Goal: Task Accomplishment & Management: Manage account settings

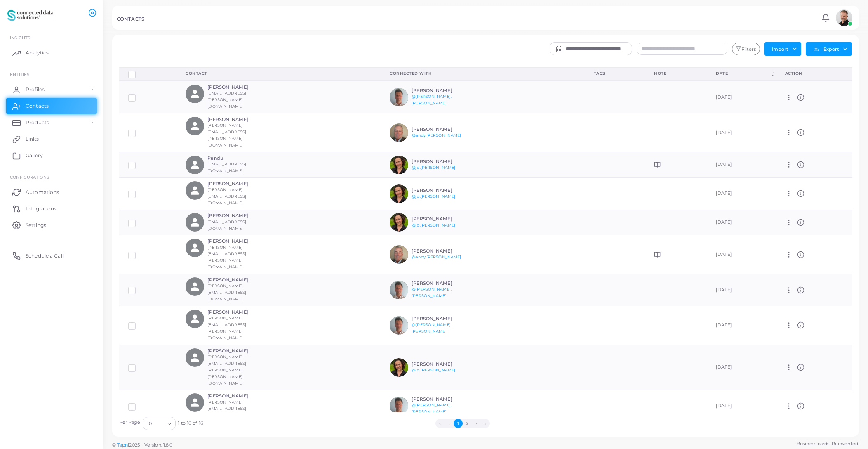
click at [461, 33] on div at bounding box center [434, 17] width 868 height 35
click at [169, 425] on icon "Search for option" at bounding box center [170, 423] width 6 height 6
click at [160, 375] on li "20" at bounding box center [175, 375] width 66 height 12
click at [450, 33] on div at bounding box center [434, 17] width 868 height 35
click at [339, 31] on div at bounding box center [434, 17] width 868 height 35
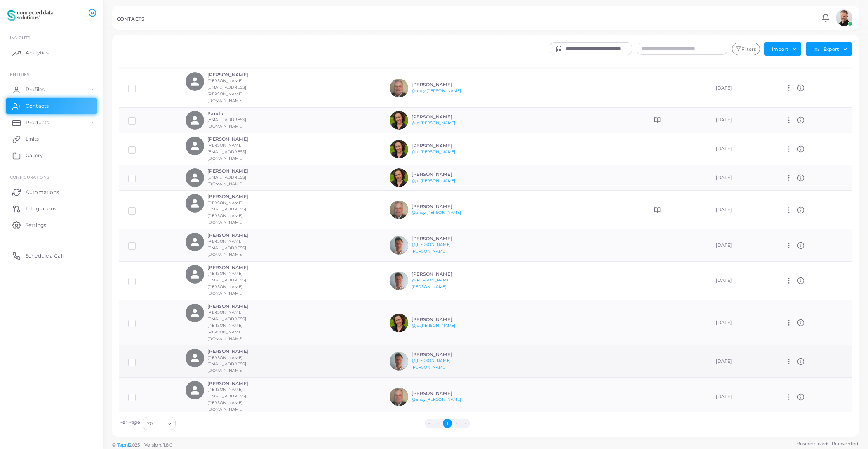
scroll to position [81, 0]
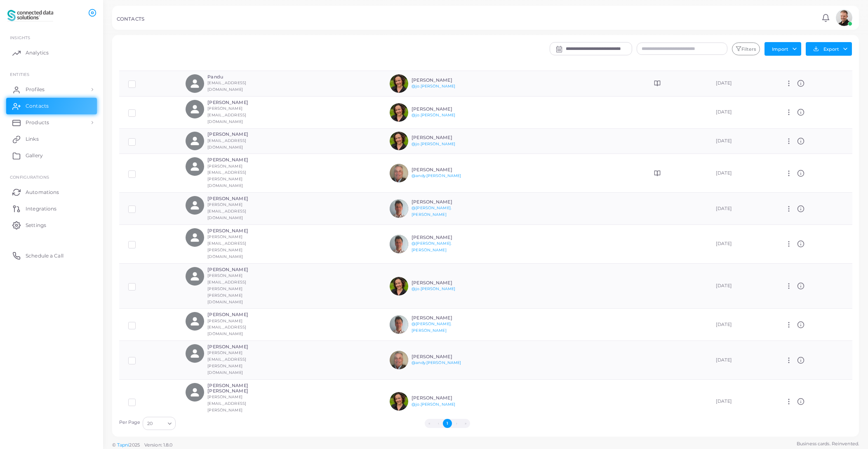
drag, startPoint x: 233, startPoint y: 380, endPoint x: 227, endPoint y: 390, distance: 11.5
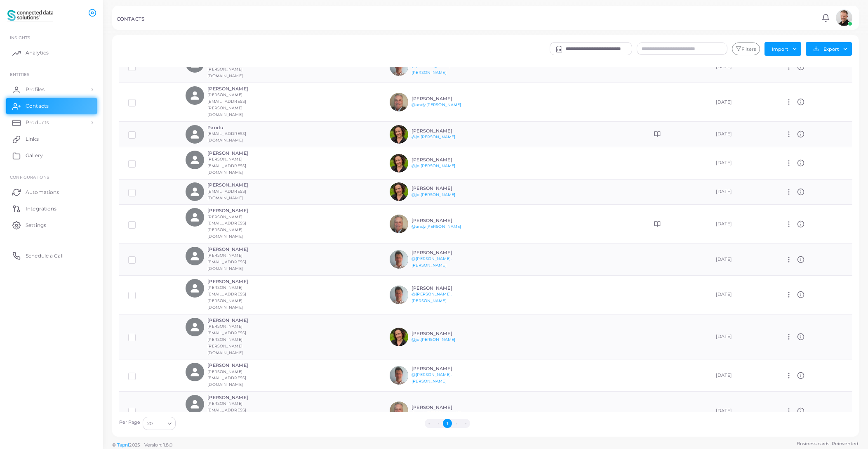
scroll to position [0, 0]
